Goal: Information Seeking & Learning: Check status

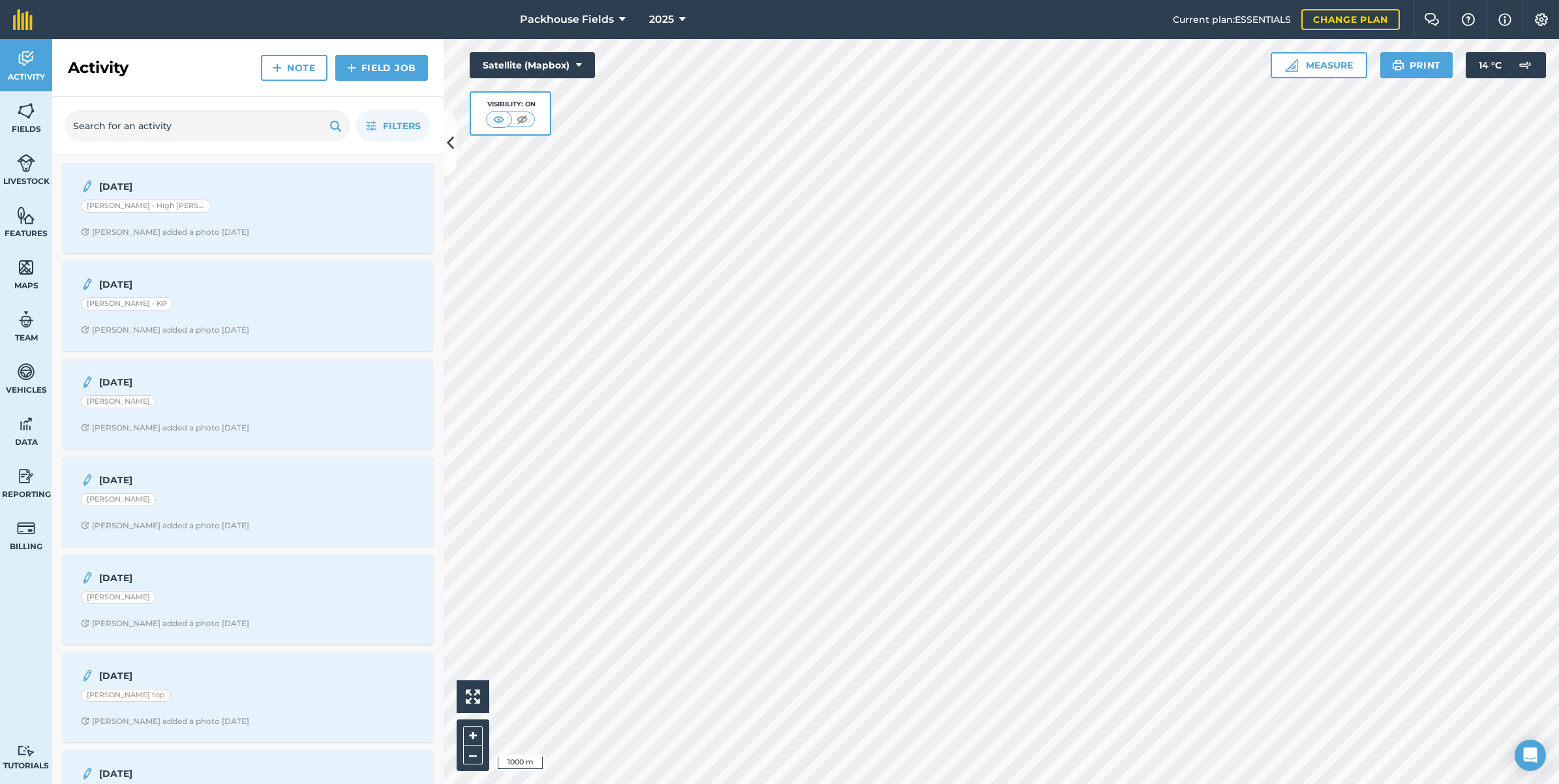
click at [1558, 500] on html "Packhouse Fields 2025 Current plan : ESSENTIALS Change plan Farm Chat Help Info…" at bounding box center [780, 392] width 1559 height 784
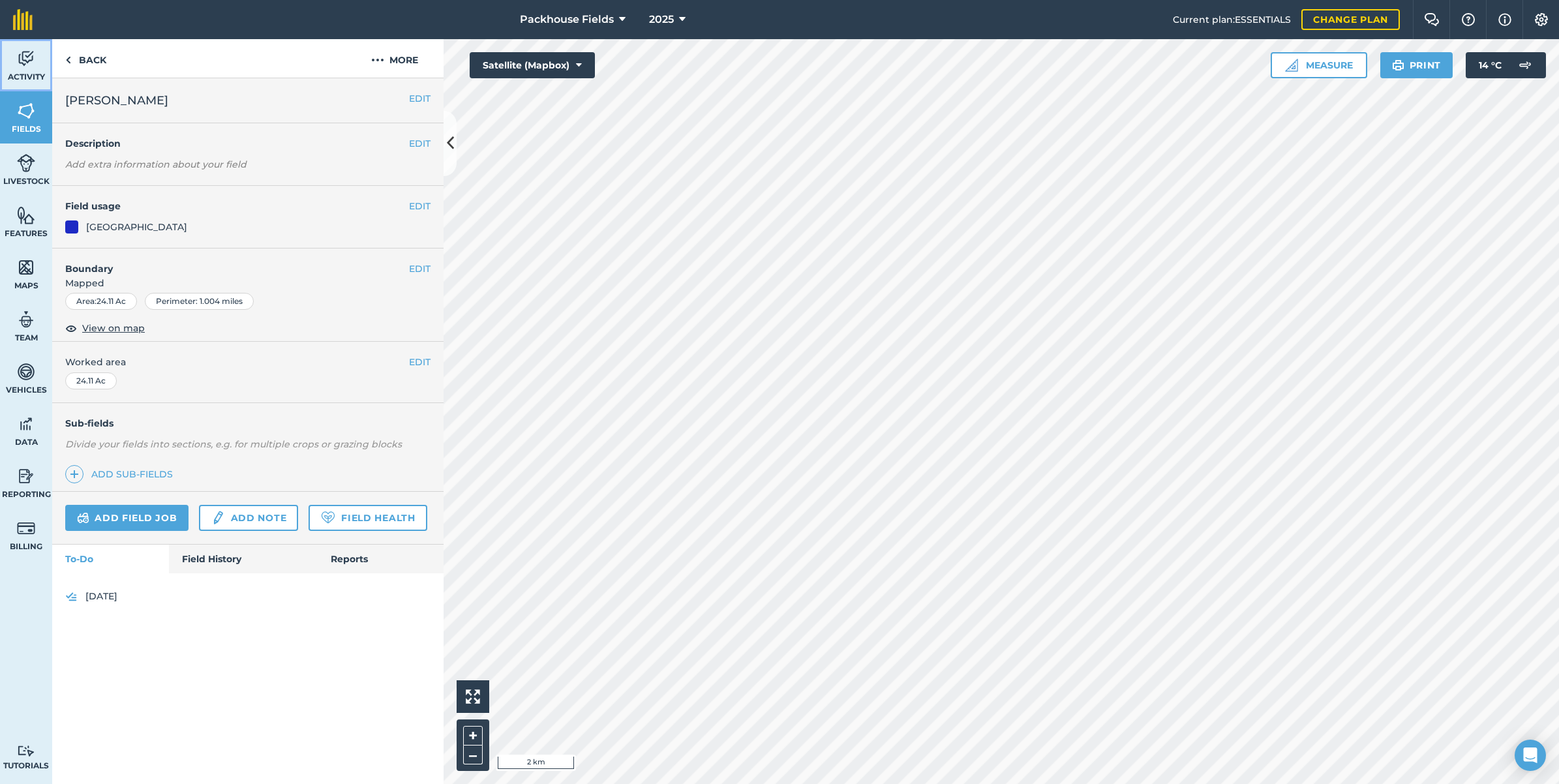
click at [23, 64] on img at bounding box center [26, 59] width 18 height 20
click at [229, 567] on link "Field History" at bounding box center [243, 559] width 148 height 29
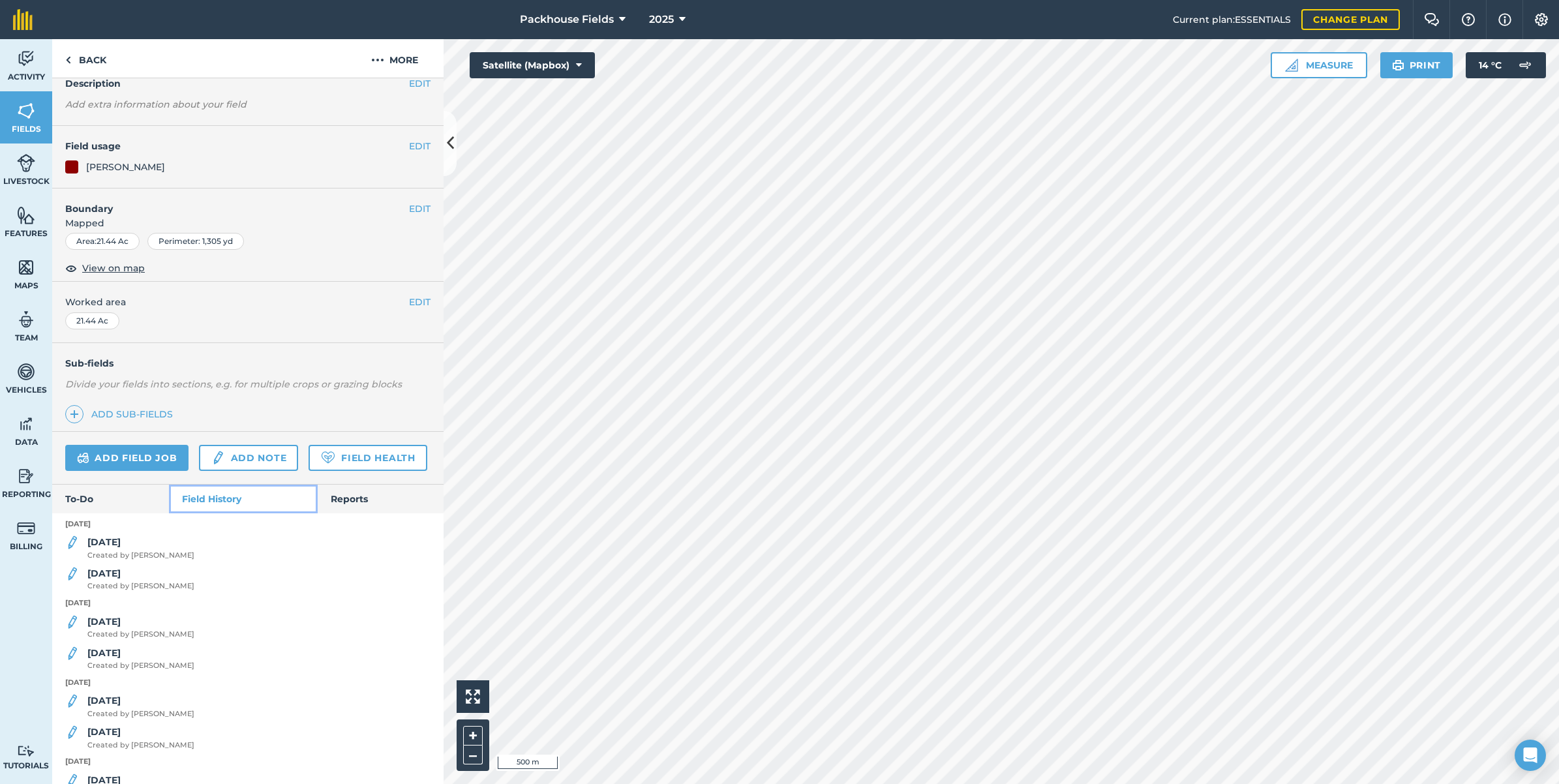
scroll to position [407, 0]
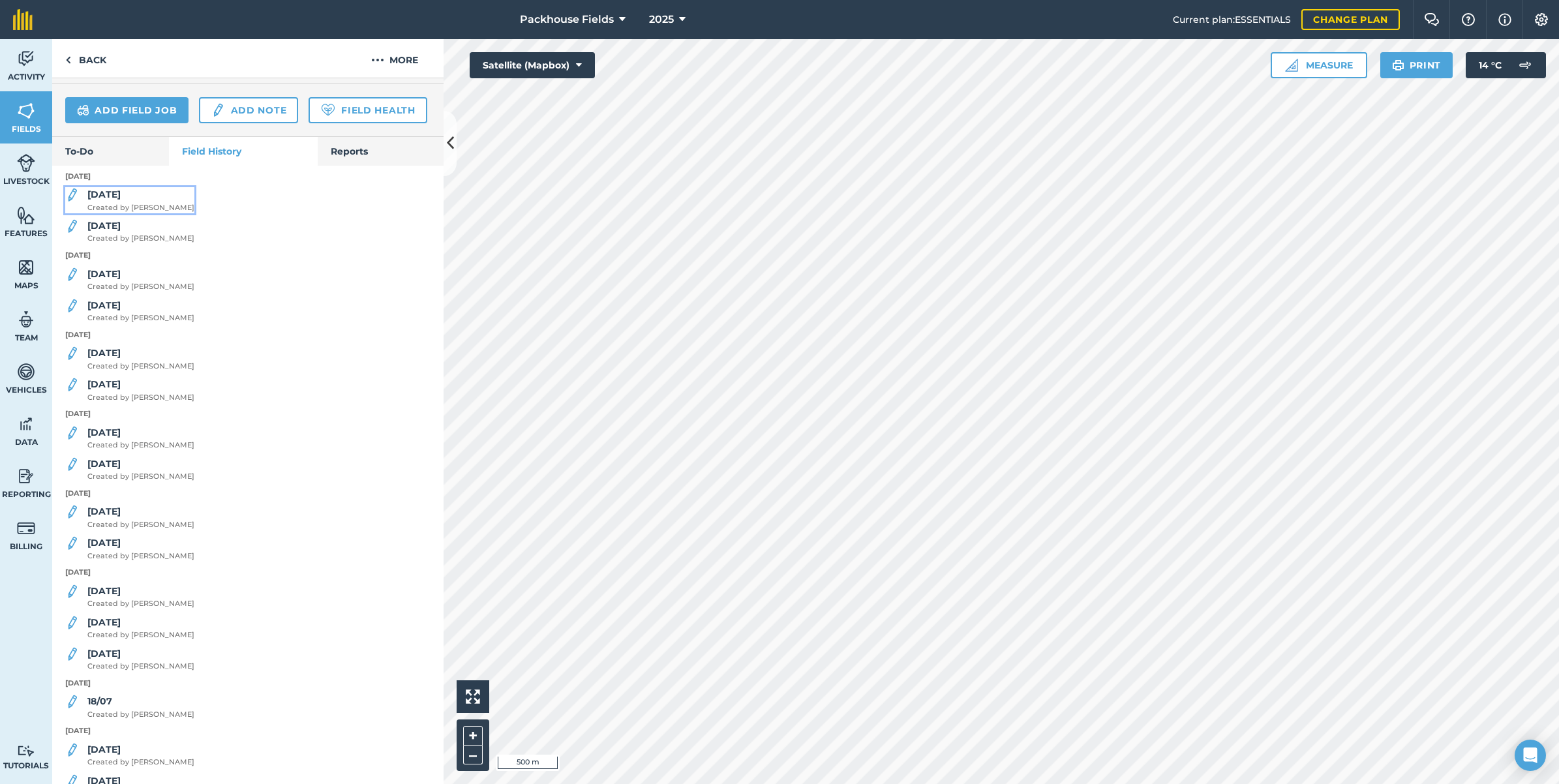
click at [125, 214] on div "[DATE] Created by [PERSON_NAME]" at bounding box center [141, 200] width 107 height 26
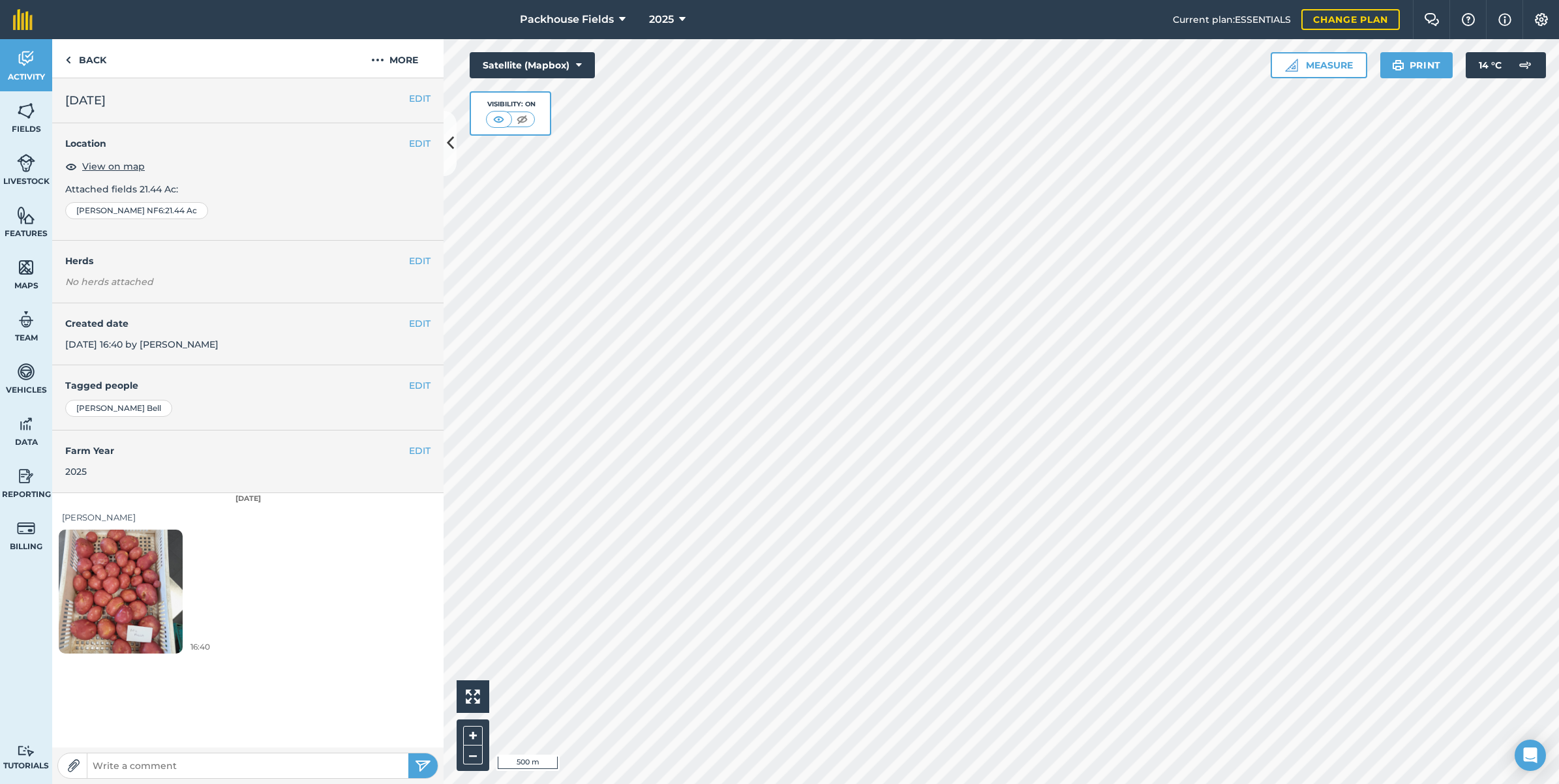
click at [132, 581] on img at bounding box center [121, 590] width 124 height 165
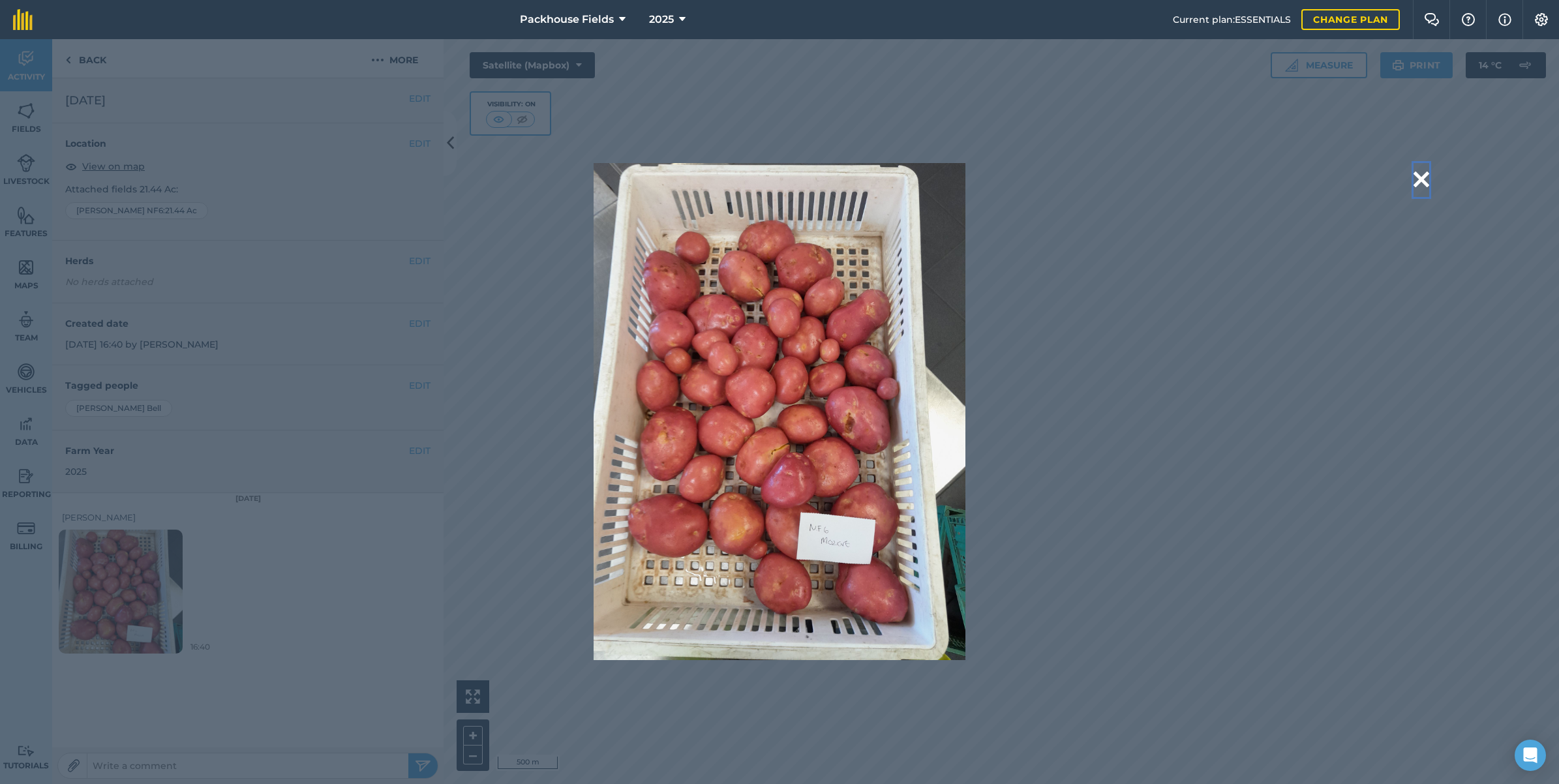
click at [1426, 167] on button at bounding box center [1421, 179] width 15 height 34
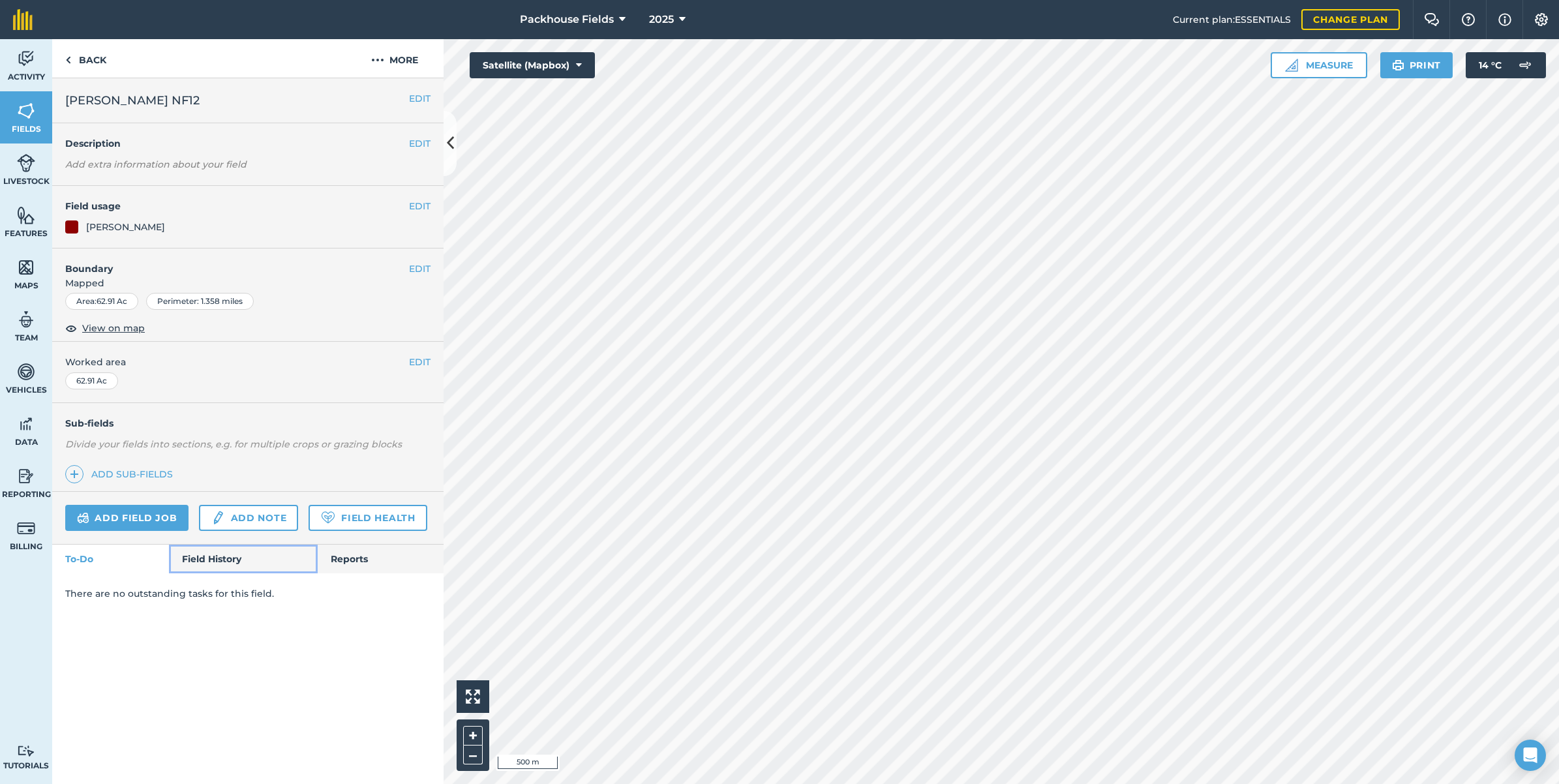
click at [255, 557] on link "Field History" at bounding box center [243, 559] width 148 height 29
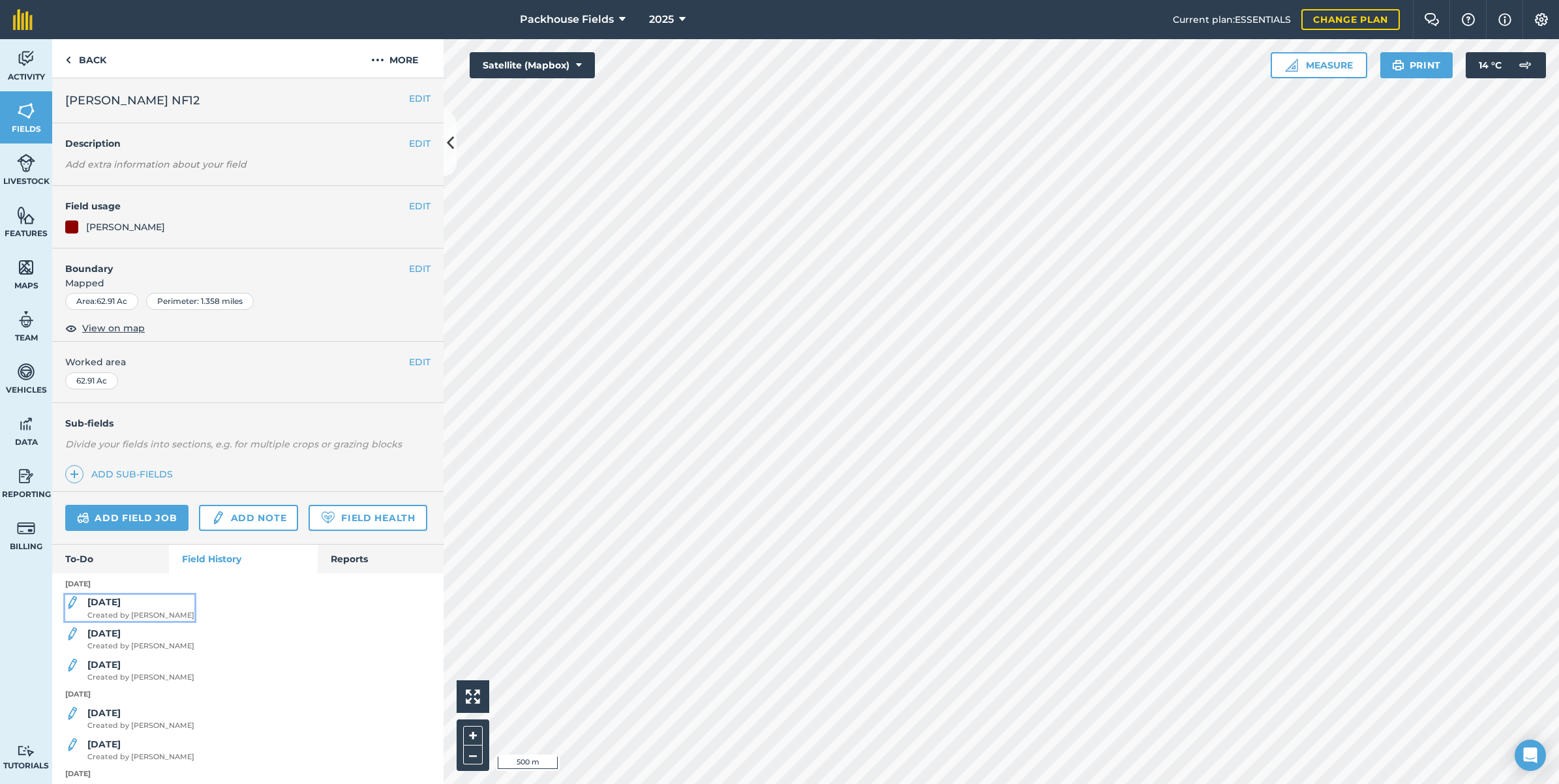
click at [126, 621] on div "[DATE] Created by [PERSON_NAME]" at bounding box center [141, 608] width 107 height 26
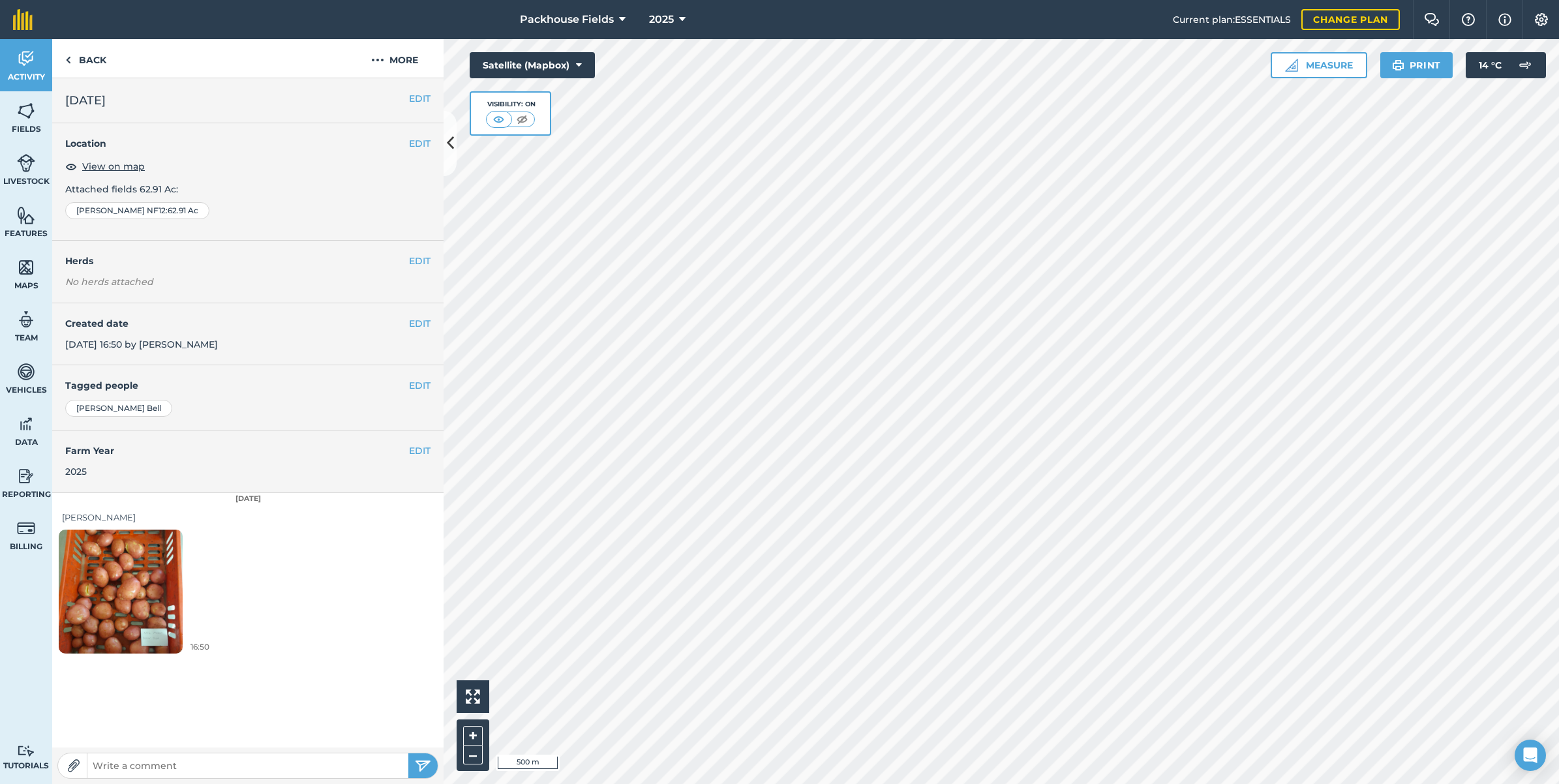
click at [117, 594] on img at bounding box center [121, 590] width 124 height 165
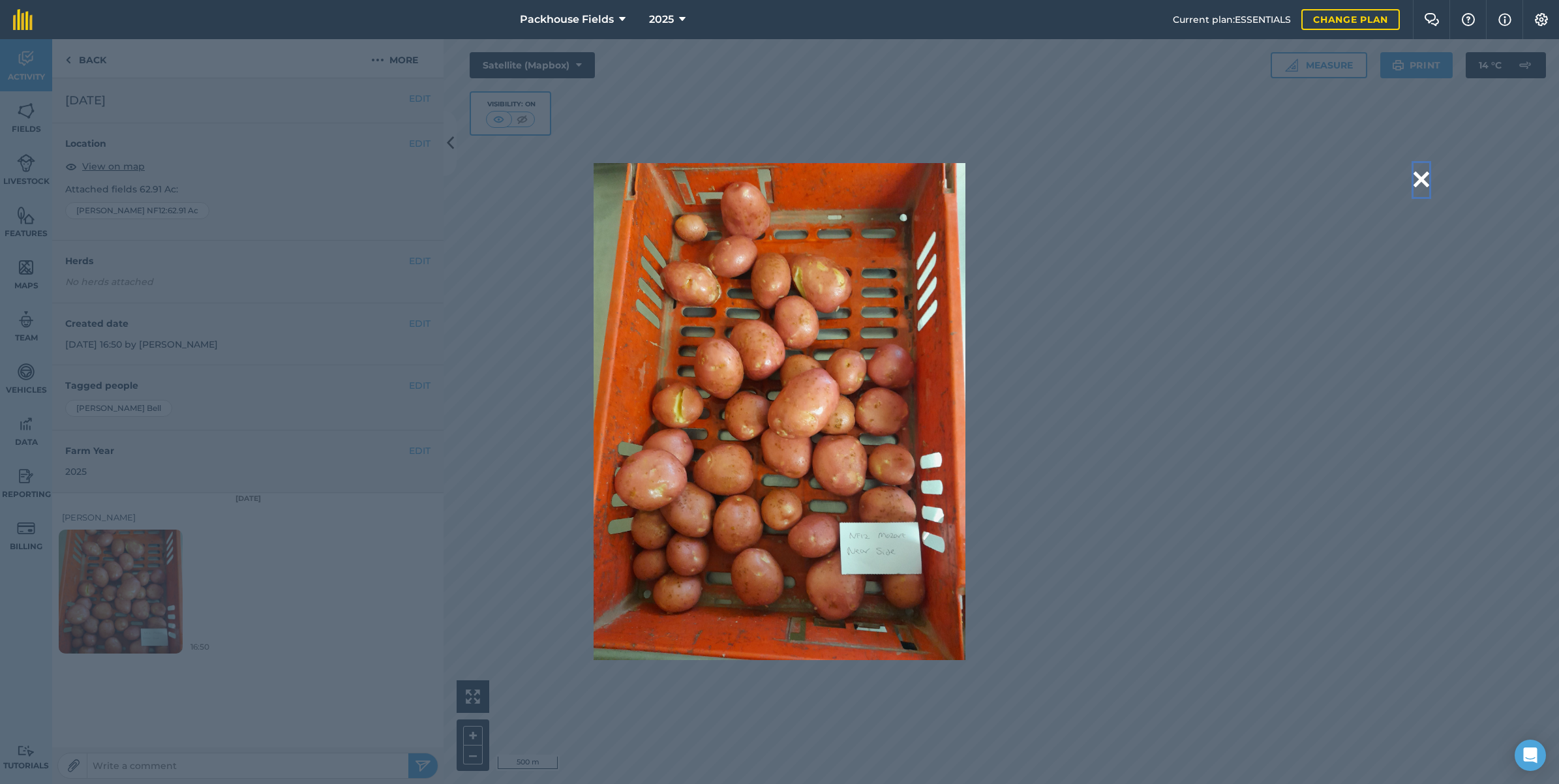
click at [1424, 175] on button at bounding box center [1421, 179] width 15 height 34
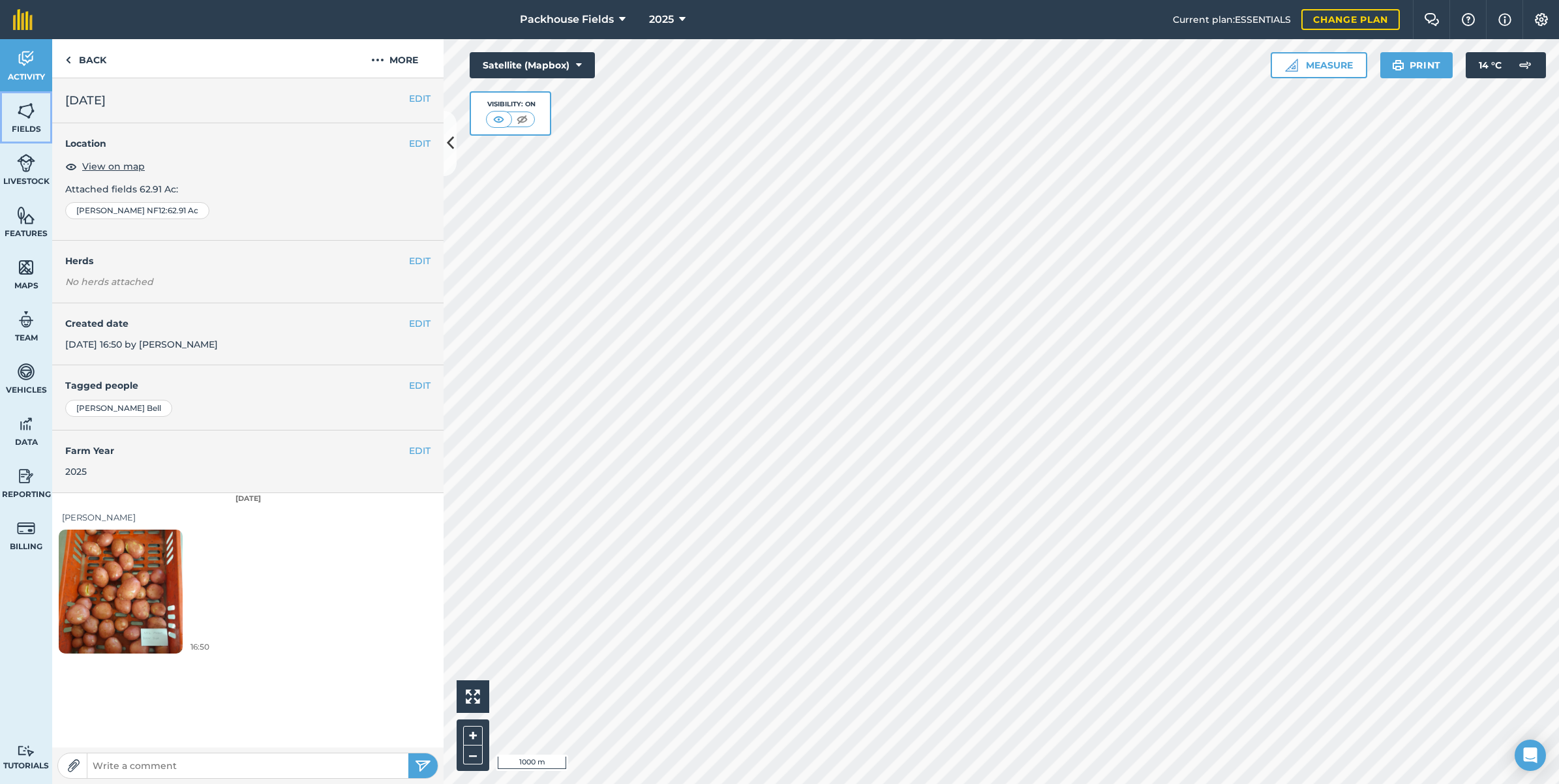
click at [27, 98] on link "Fields" at bounding box center [25, 116] width 52 height 52
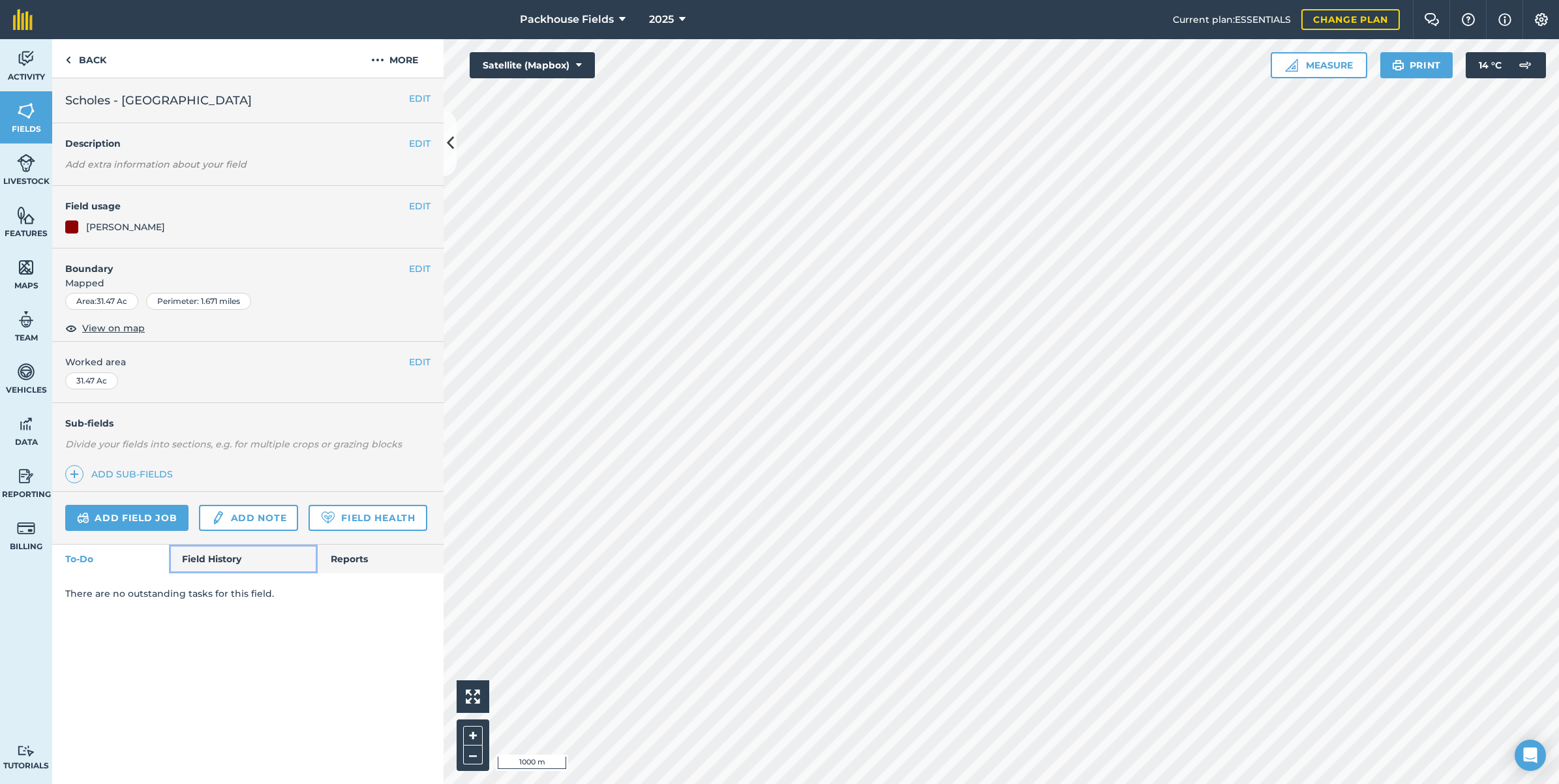
click at [214, 559] on link "Field History" at bounding box center [243, 559] width 148 height 29
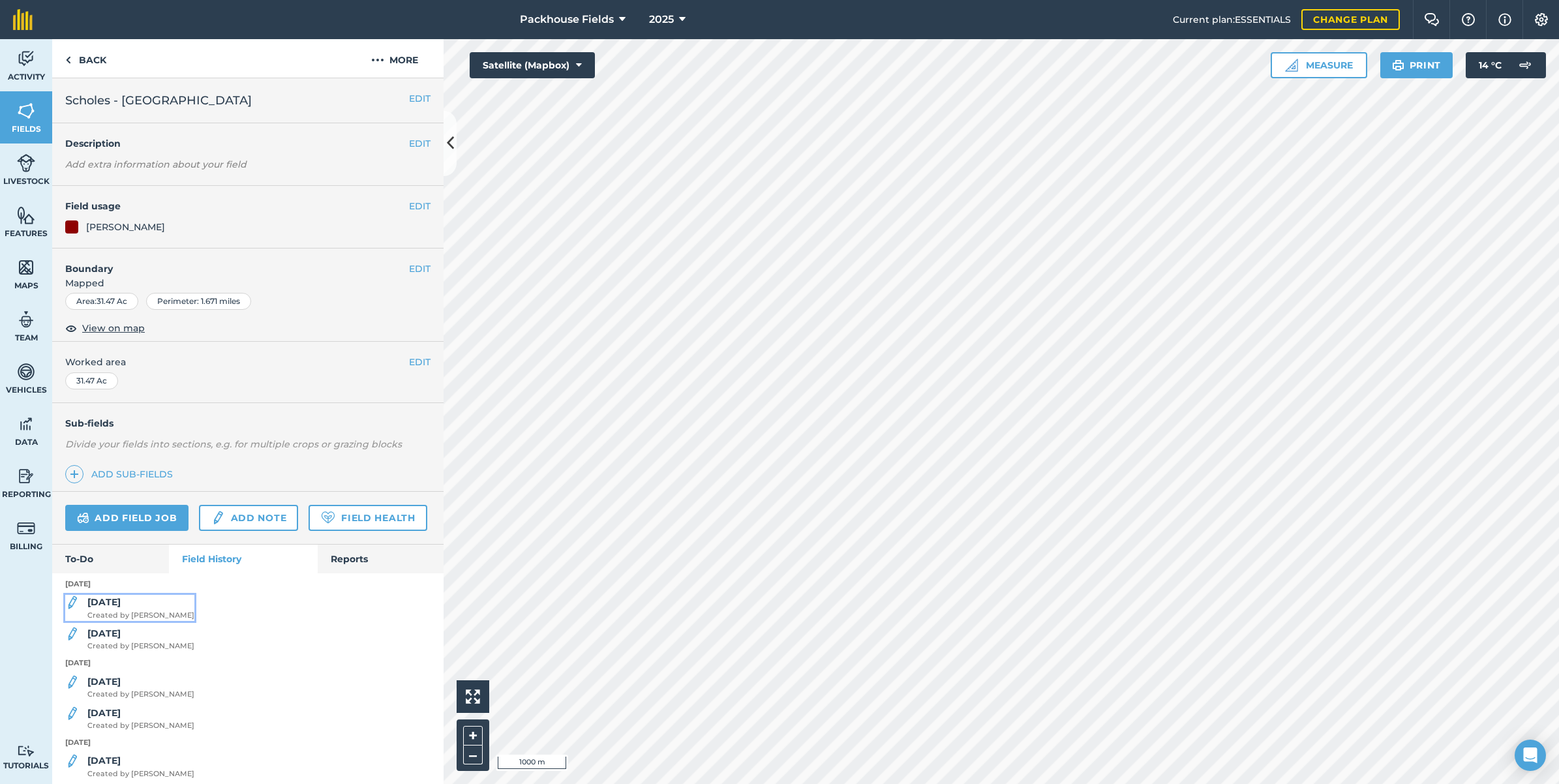
click at [115, 608] on strong "[DATE]" at bounding box center [104, 602] width 34 height 12
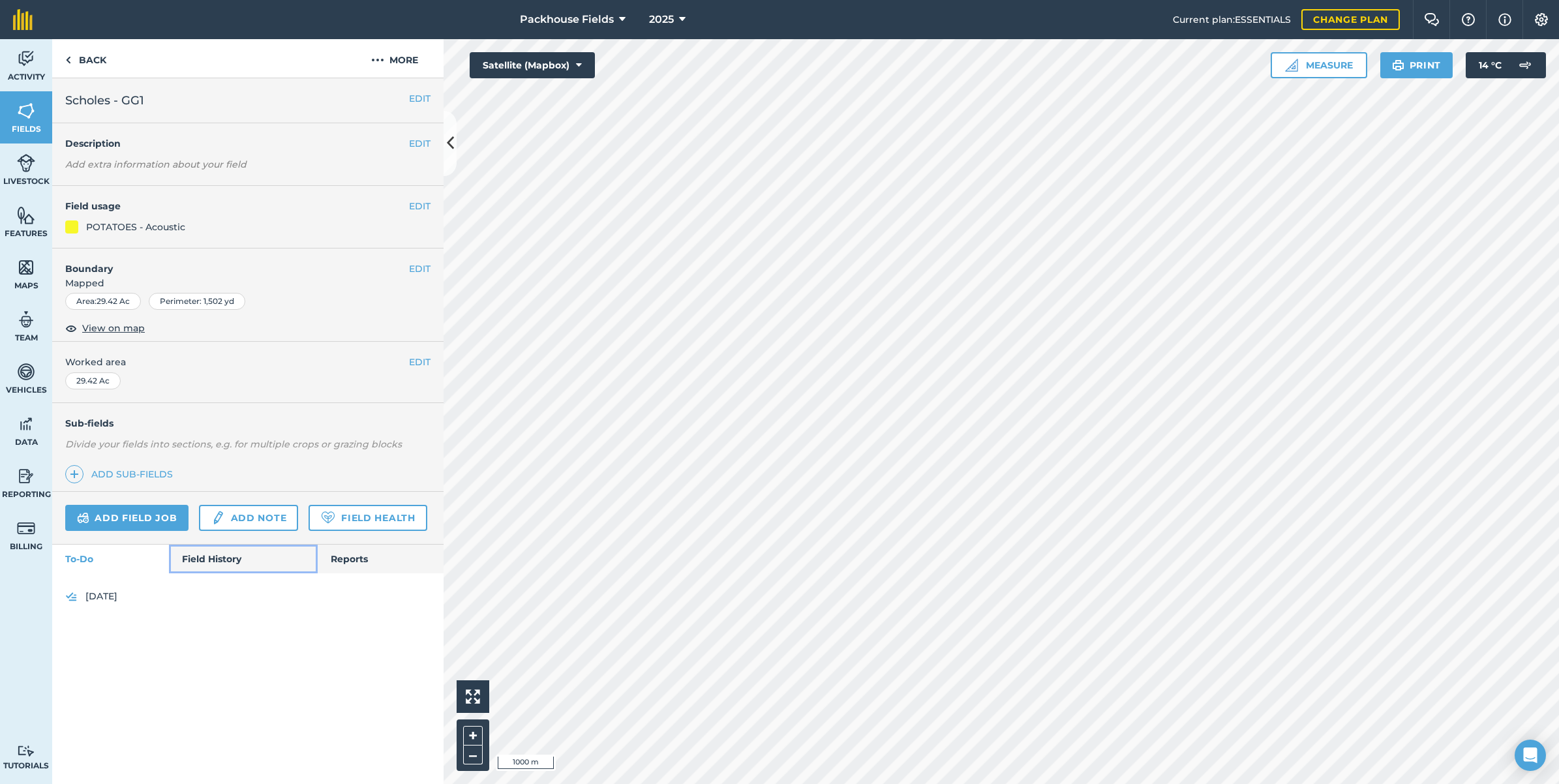
click at [206, 563] on link "Field History" at bounding box center [243, 559] width 148 height 29
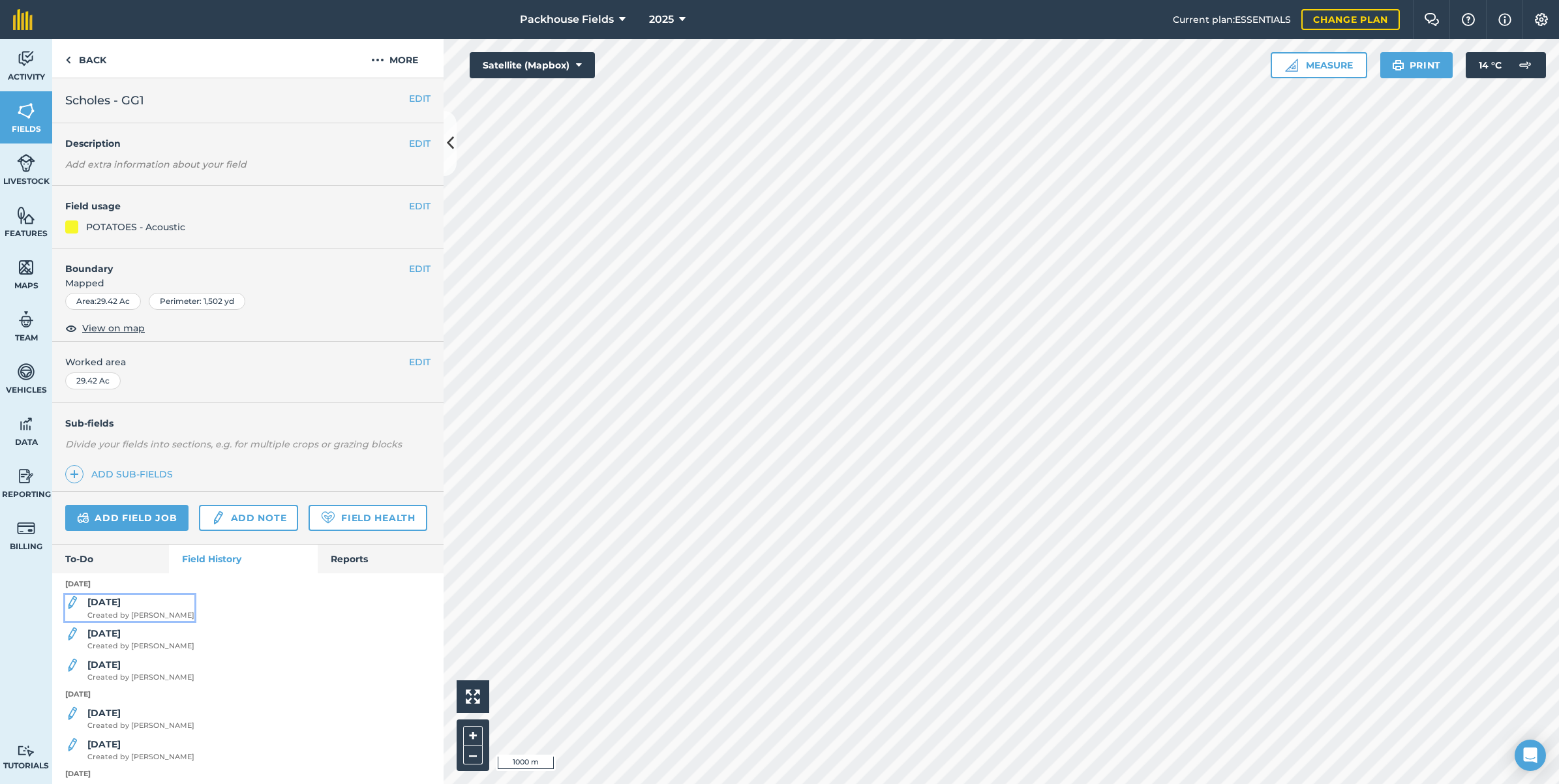
click at [107, 608] on strong "[DATE]" at bounding box center [104, 602] width 34 height 12
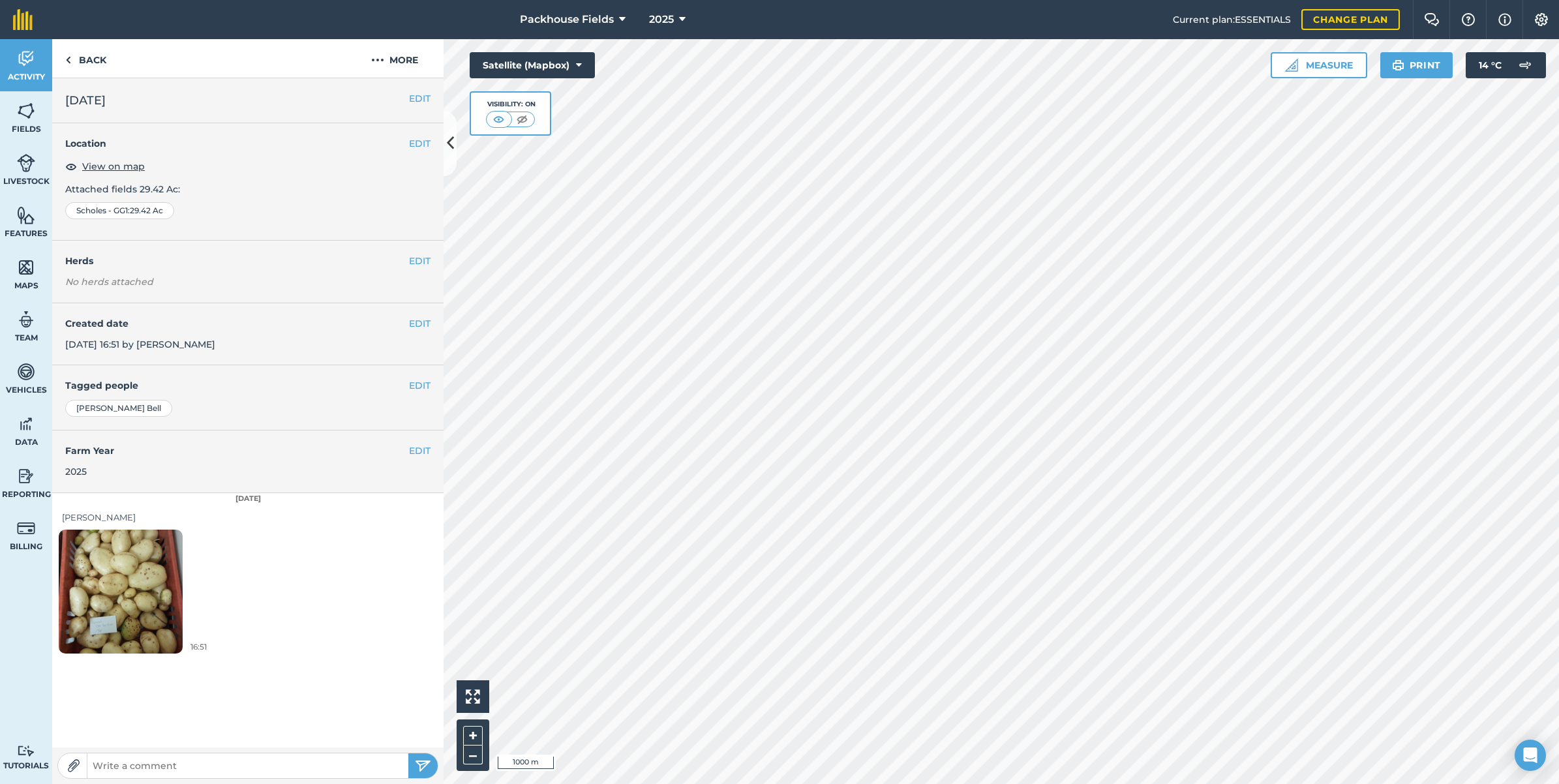
click at [134, 591] on img at bounding box center [121, 590] width 124 height 165
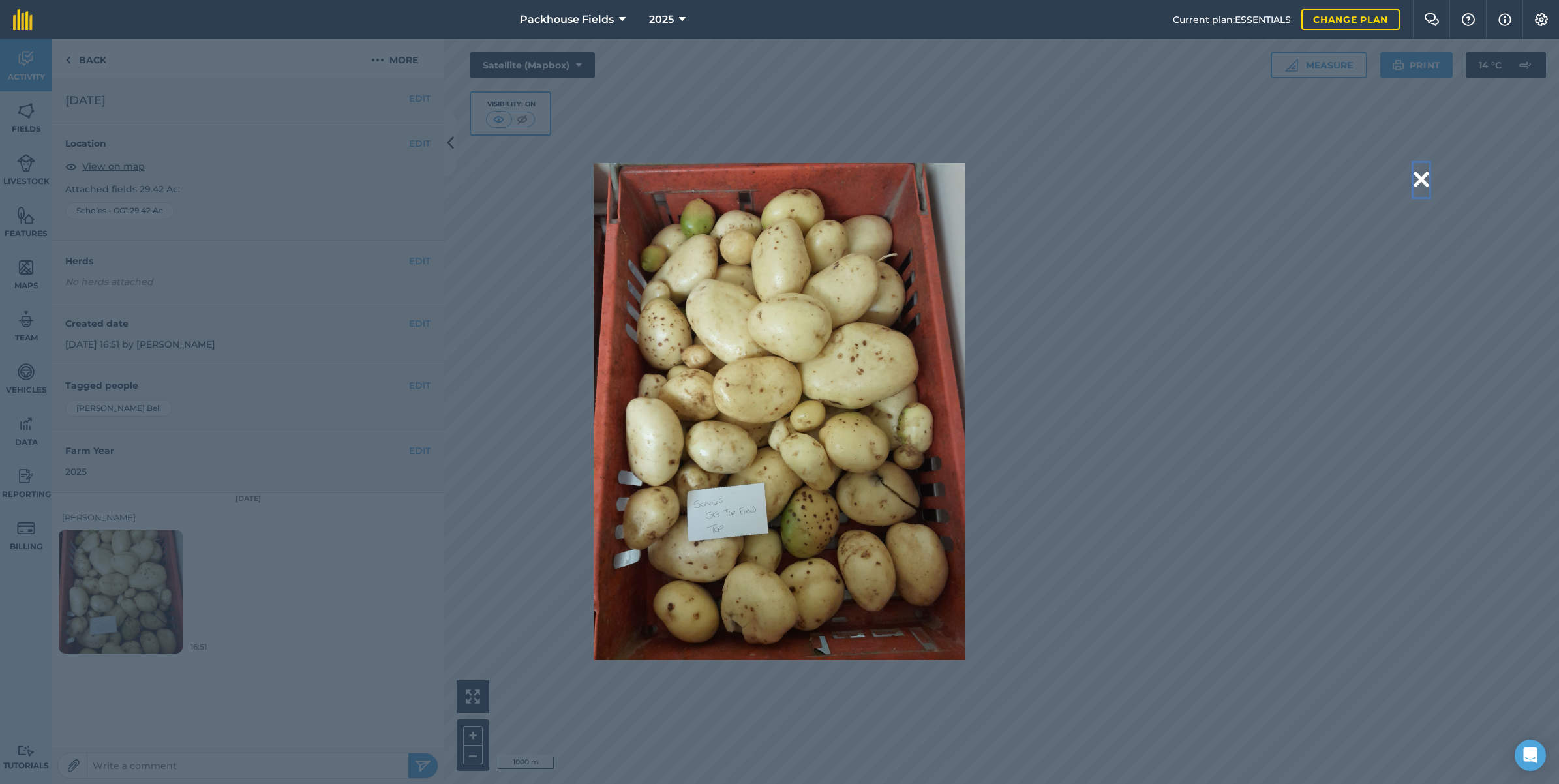
click at [1427, 176] on button at bounding box center [1421, 179] width 15 height 34
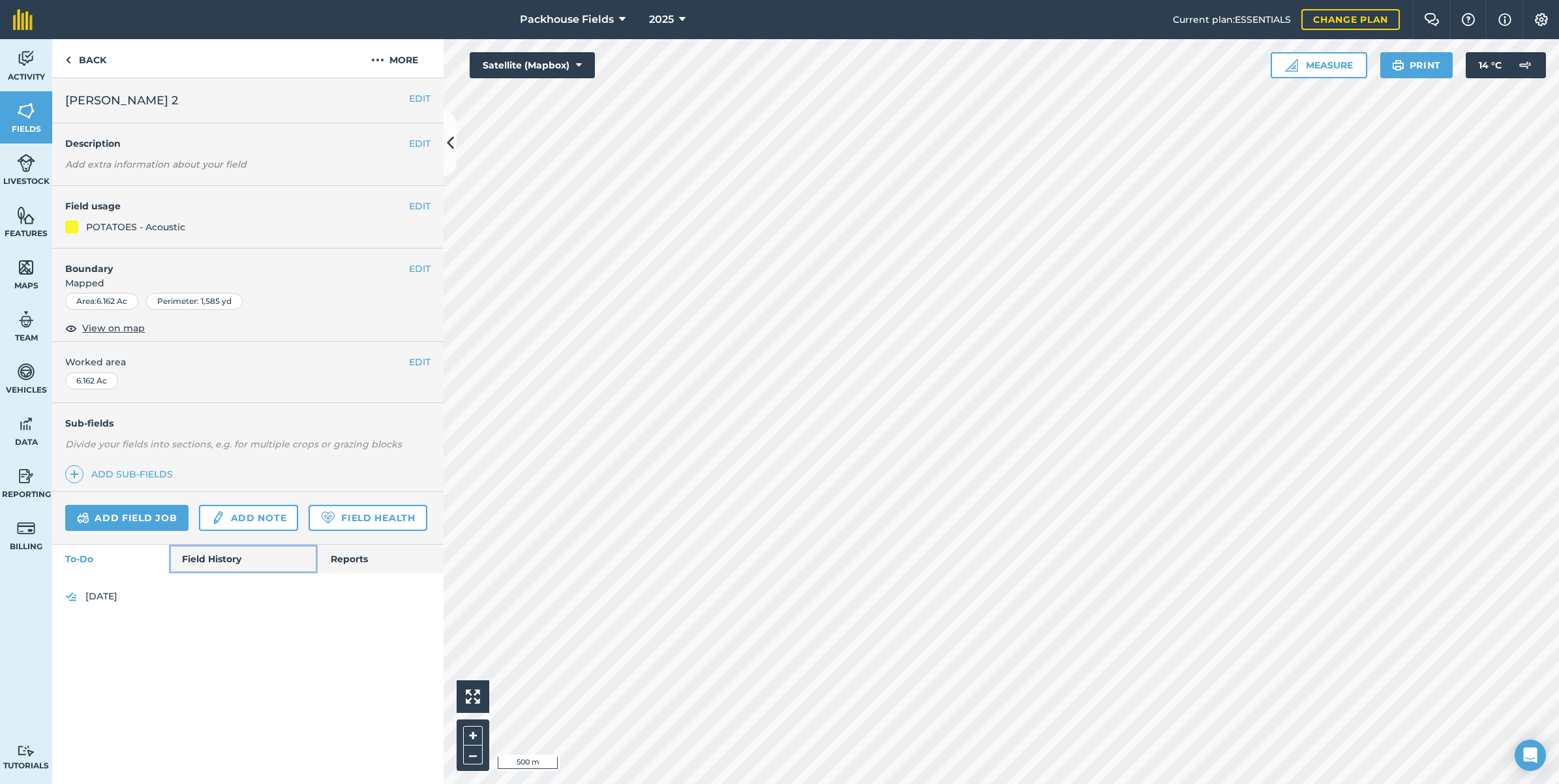
click at [203, 552] on link "Field History" at bounding box center [243, 559] width 148 height 29
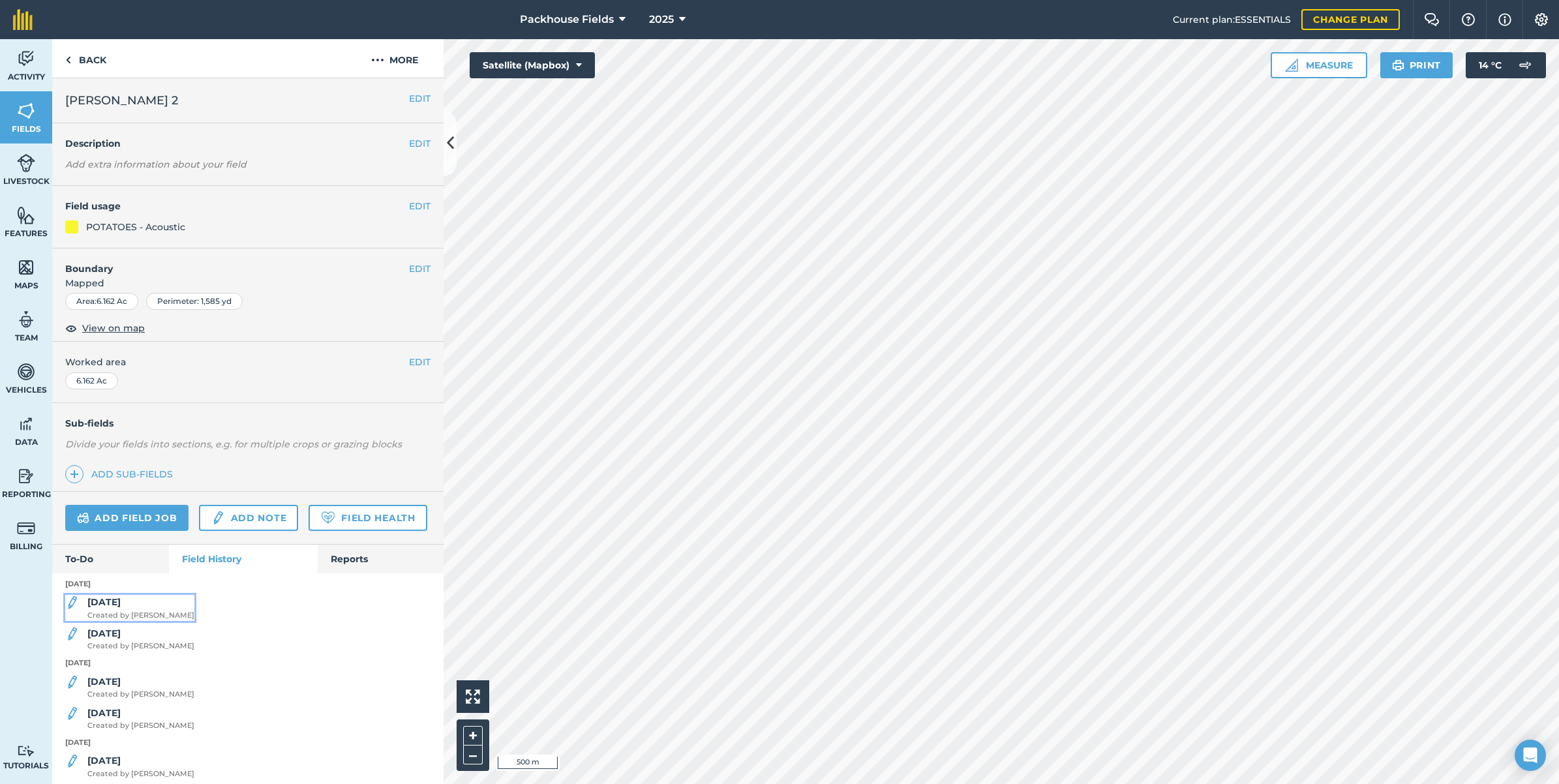
click at [126, 621] on div "[DATE] Created by [PERSON_NAME]" at bounding box center [141, 608] width 107 height 26
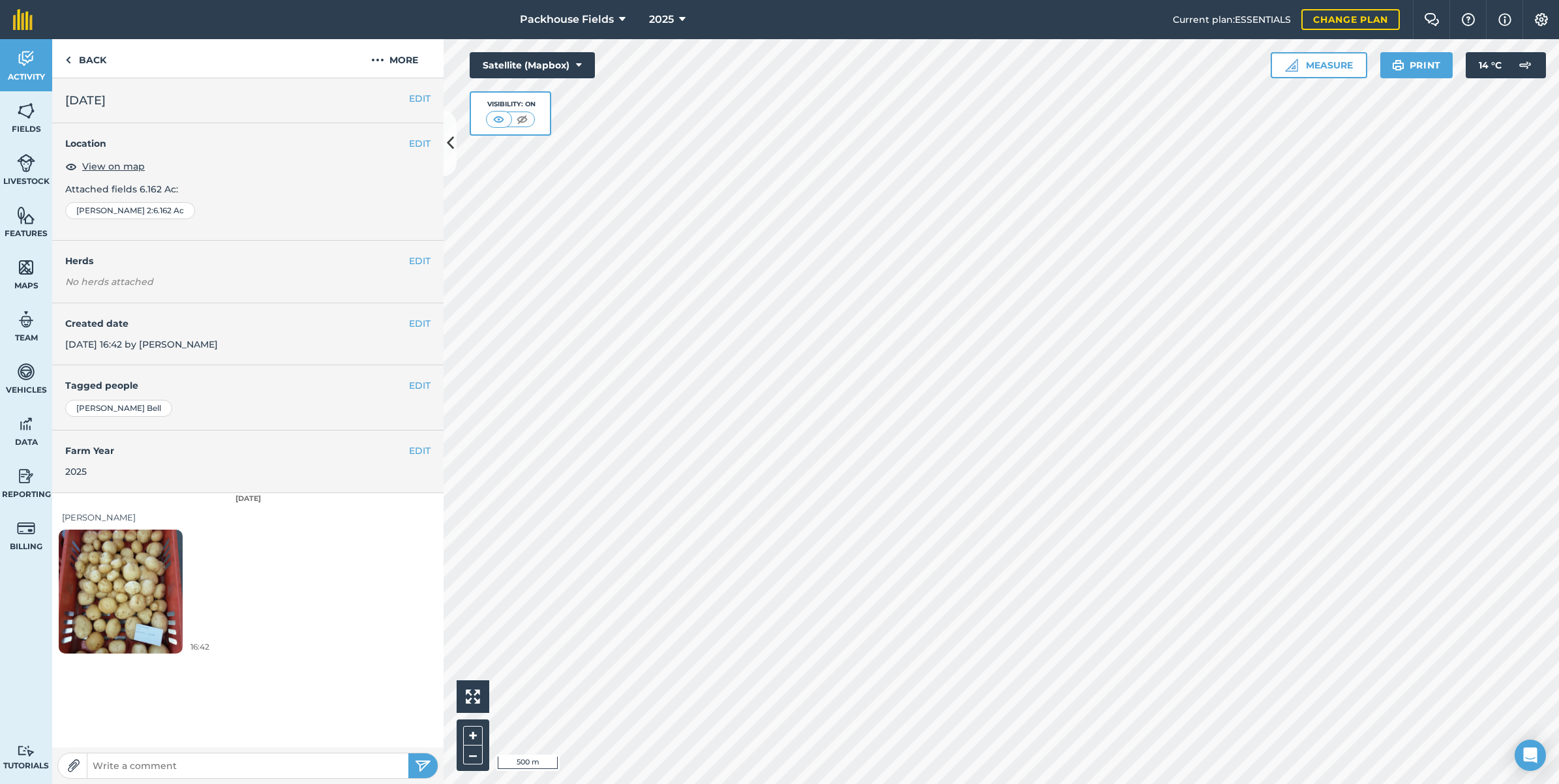
click at [137, 612] on img at bounding box center [121, 590] width 124 height 165
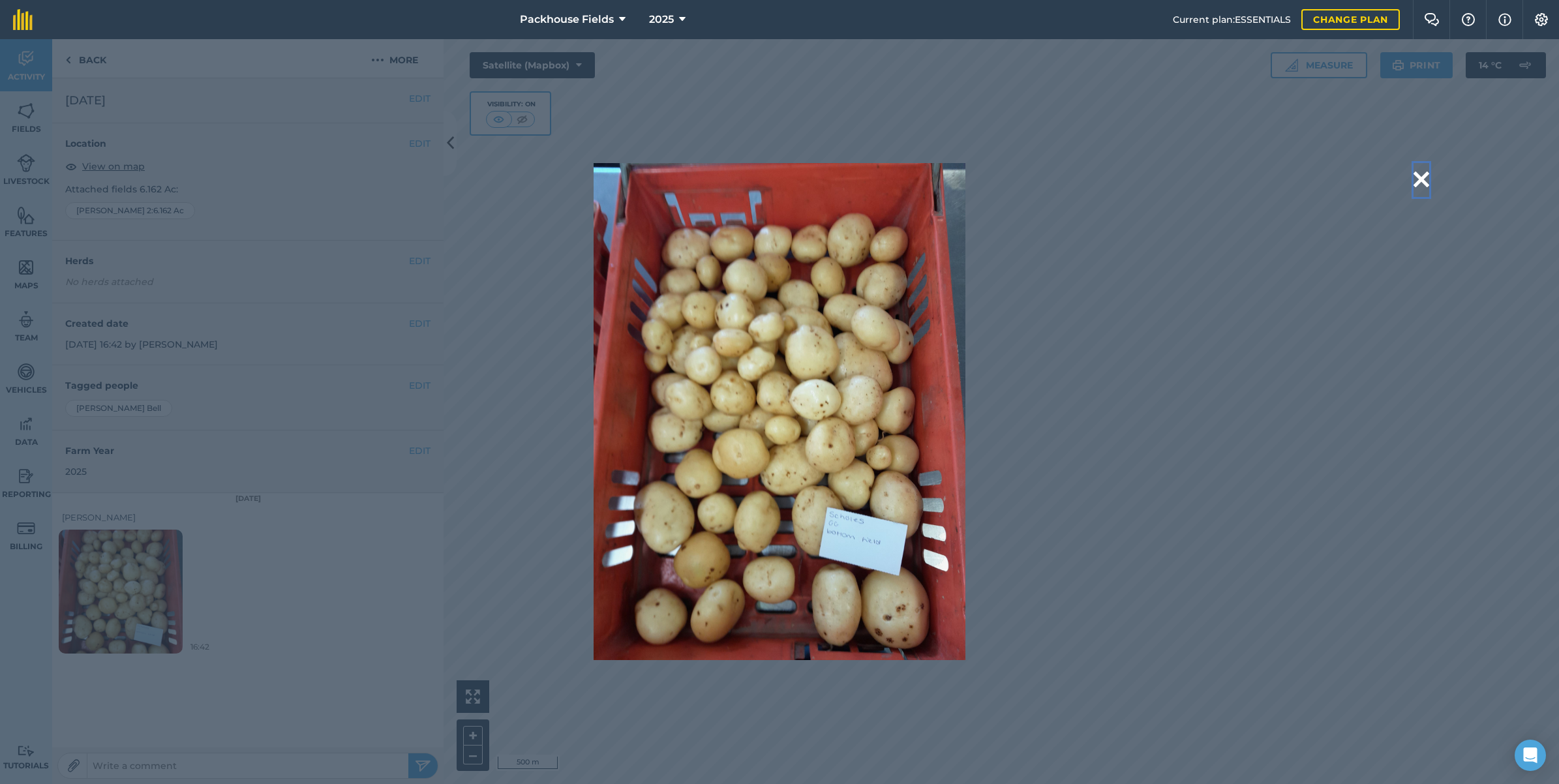
click at [1415, 184] on button at bounding box center [1421, 179] width 15 height 34
